Goal: Check status: Check status

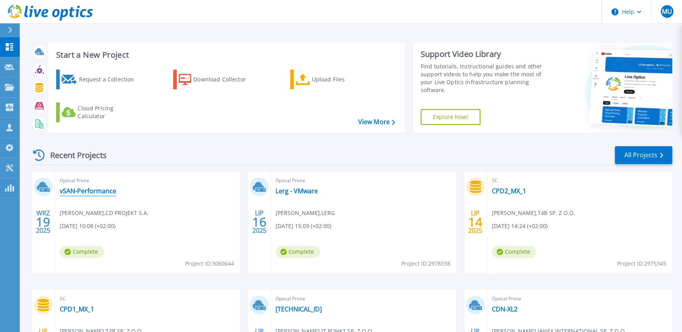
click at [102, 194] on link "vSAN-Performance" at bounding box center [88, 191] width 57 height 8
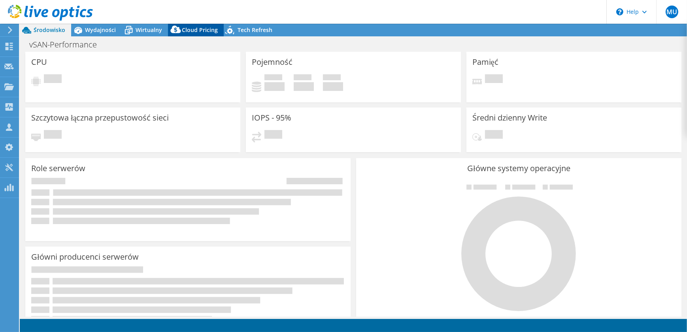
select select "EUFrankfurt"
select select "EUR"
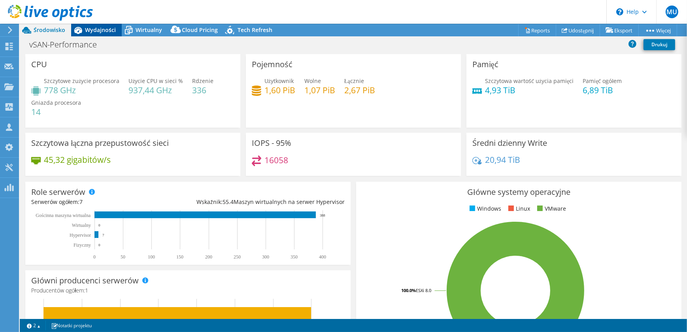
click at [111, 28] on span "Wydajności" at bounding box center [100, 30] width 31 height 8
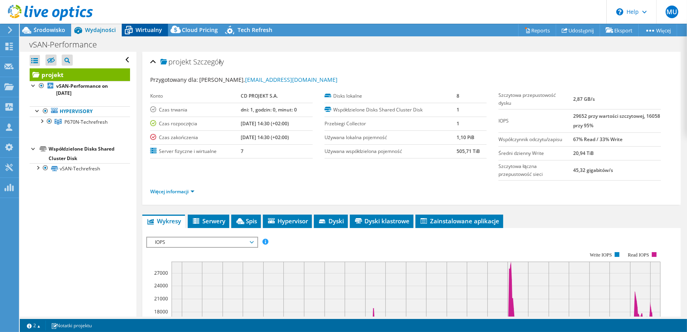
click at [146, 31] on span "Wirtualny" at bounding box center [149, 30] width 26 height 8
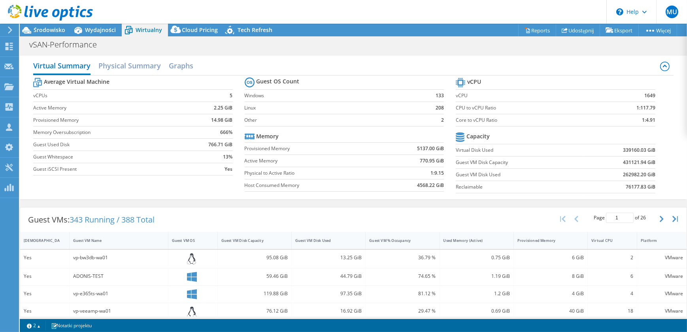
scroll to position [36, 0]
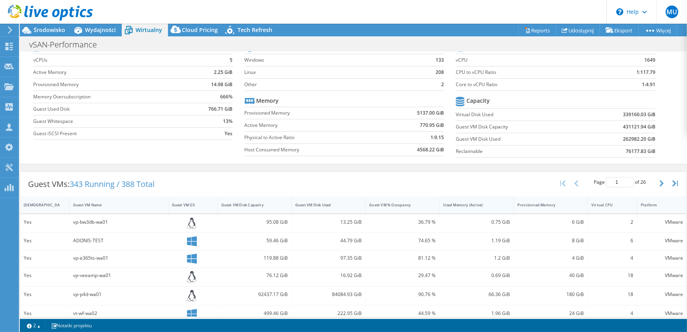
click at [475, 204] on div "Used Memory (Active)" at bounding box center [472, 204] width 57 height 5
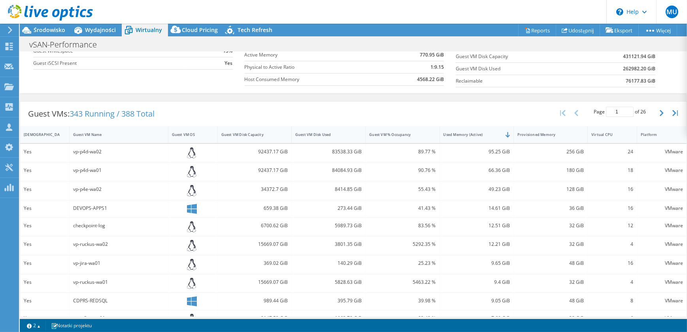
scroll to position [142, 0]
